Goal: Find specific page/section: Find specific page/section

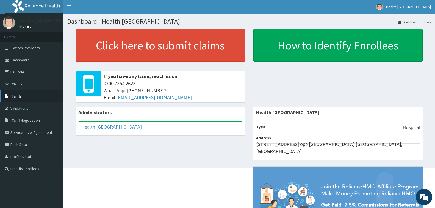
click at [17, 95] on span "Tariffs" at bounding box center [17, 96] width 10 height 5
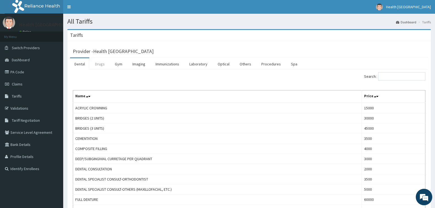
click at [100, 65] on link "Drugs" at bounding box center [100, 64] width 18 height 12
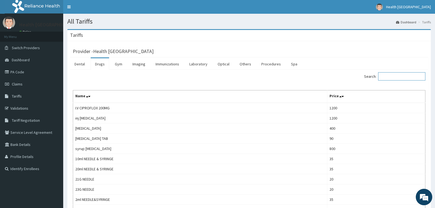
click at [404, 74] on input "Search:" at bounding box center [401, 76] width 47 height 8
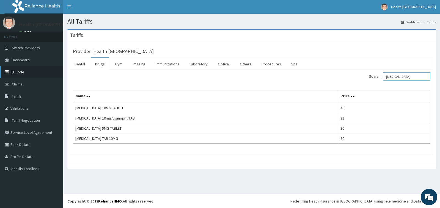
type input "[MEDICAL_DATA]"
click at [20, 70] on link "PA Code" at bounding box center [31, 72] width 63 height 12
